Goal: Information Seeking & Learning: Find specific fact

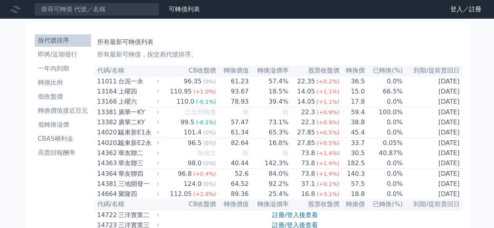
click at [0, 0] on link "財務數據" at bounding box center [0, 0] width 0 height 0
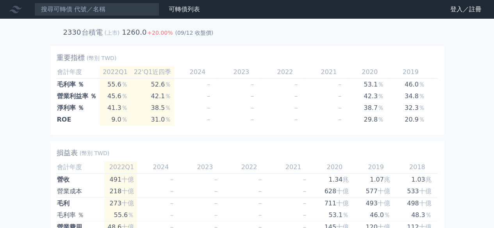
click at [0, 0] on link "財務數據" at bounding box center [0, 0] width 0 height 0
click at [459, 11] on link "登入／註冊" at bounding box center [466, 9] width 44 height 12
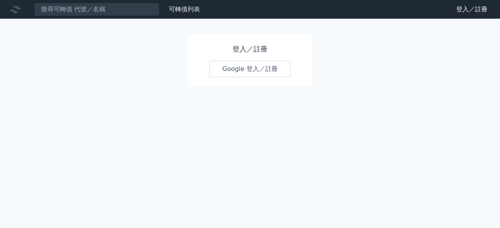
click at [244, 67] on link "Google 登入／註冊" at bounding box center [249, 69] width 81 height 16
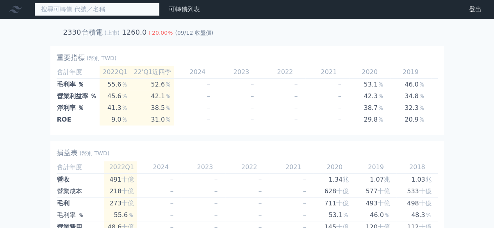
click at [101, 7] on input at bounding box center [96, 9] width 125 height 13
type input "2"
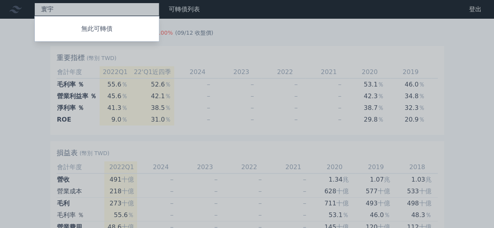
type input "還"
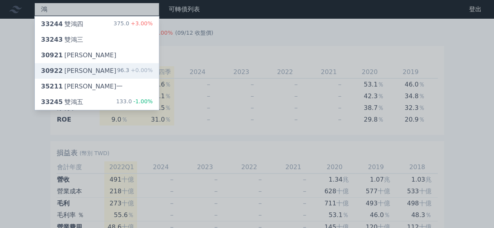
type input "鴻"
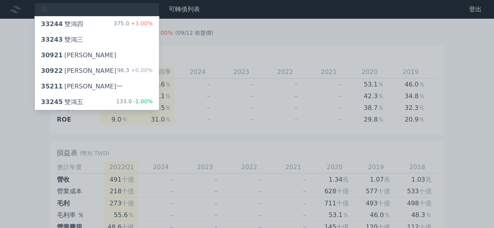
click at [71, 73] on td "會計年度" at bounding box center [78, 72] width 43 height 12
